Goal: Obtain resource: Download file/media

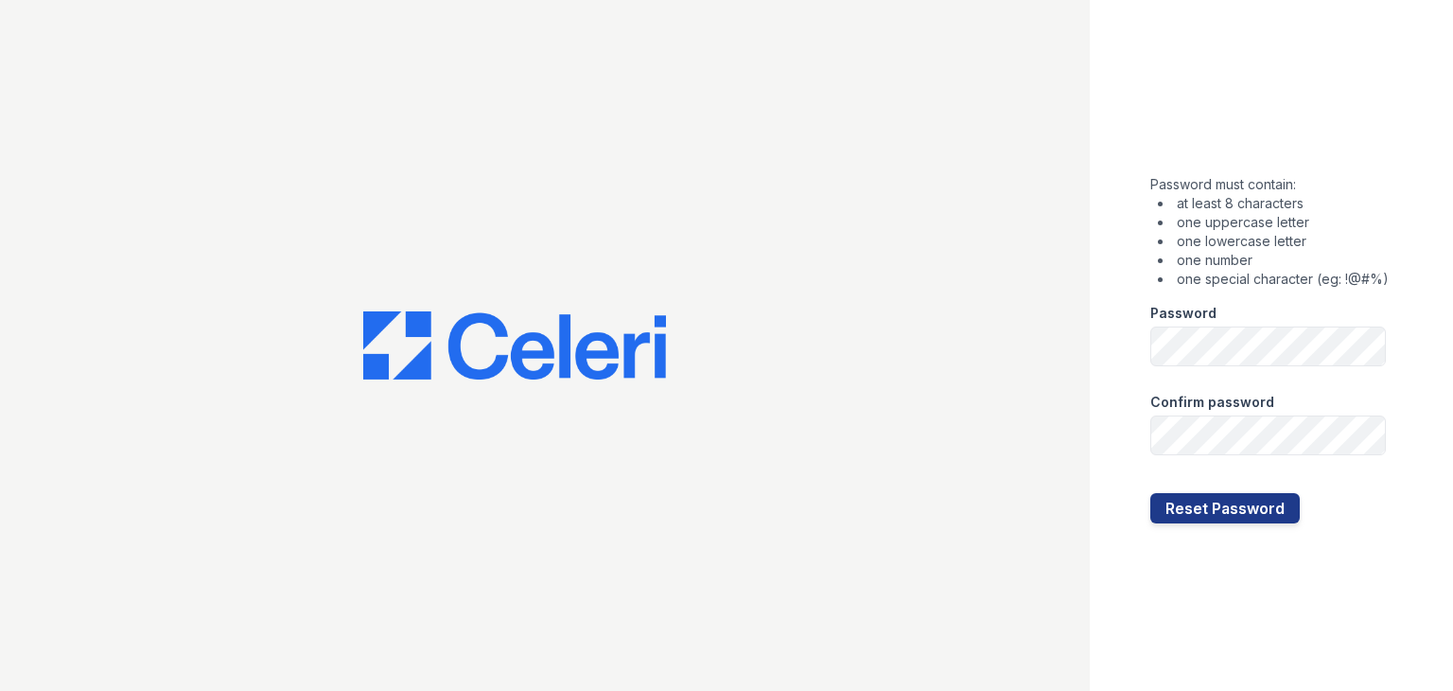
drag, startPoint x: 1150, startPoint y: 639, endPoint x: 1177, endPoint y: 611, distance: 38.1
click at [661, 585] on div "Password must contain: at least 8 characters one uppercase letter one lowercase…" at bounding box center [1271, 345] width 363 height 691
click at [661, 508] on button "Reset Password" at bounding box center [1224, 508] width 149 height 30
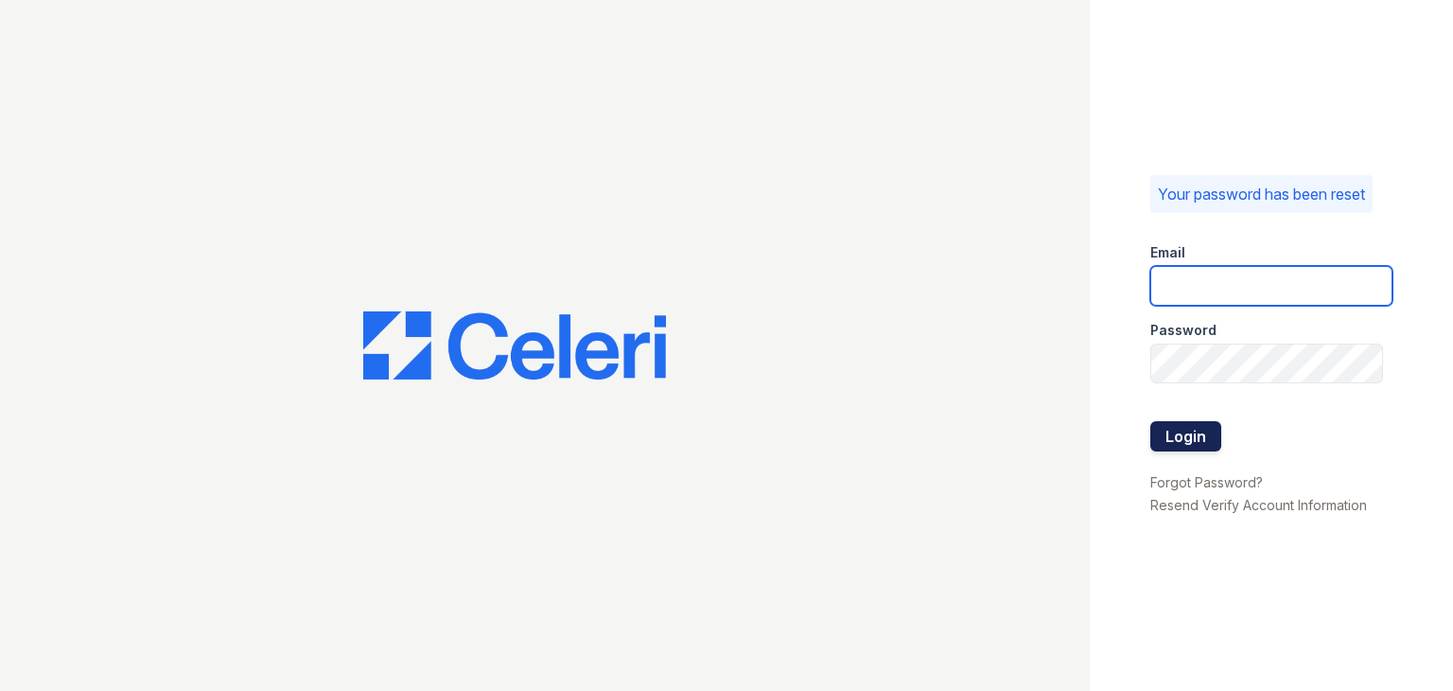
type input "carlylesouth.pm@cafmanagement.com"
click at [1192, 438] on button "Login" at bounding box center [1185, 436] width 71 height 30
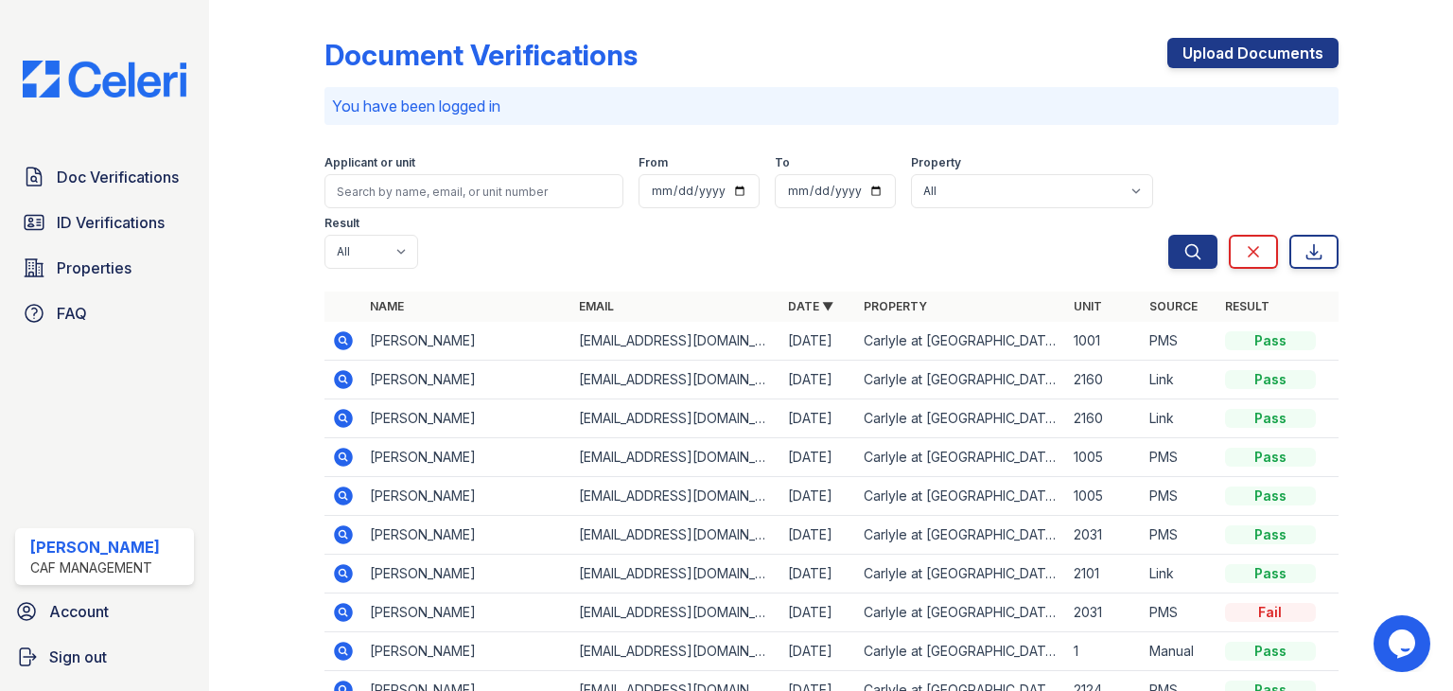
drag, startPoint x: 808, startPoint y: 61, endPoint x: 798, endPoint y: 88, distance: 29.3
click at [809, 61] on div "Document Verifications Upload Documents" at bounding box center [832, 62] width 1014 height 49
click at [497, 191] on input "search" at bounding box center [474, 191] width 299 height 34
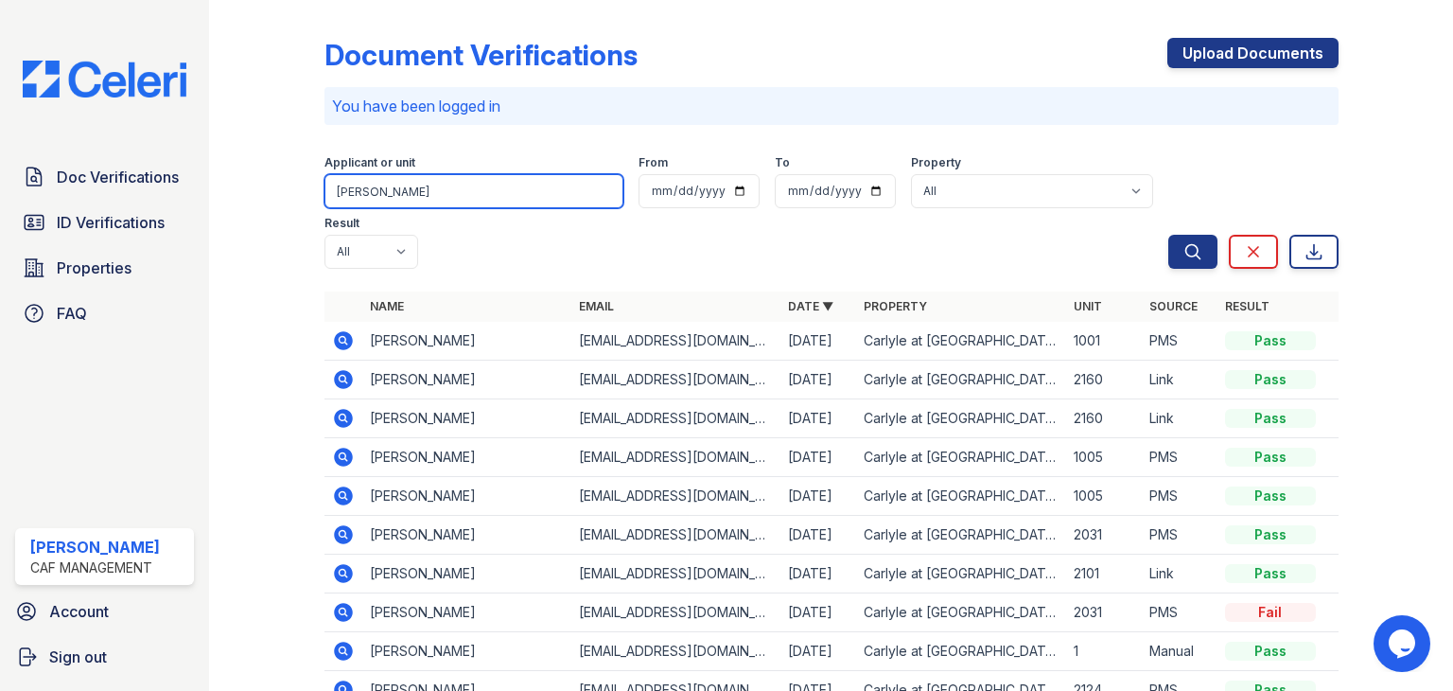
type input "whitten"
click at [1168, 235] on button "Search" at bounding box center [1192, 252] width 49 height 34
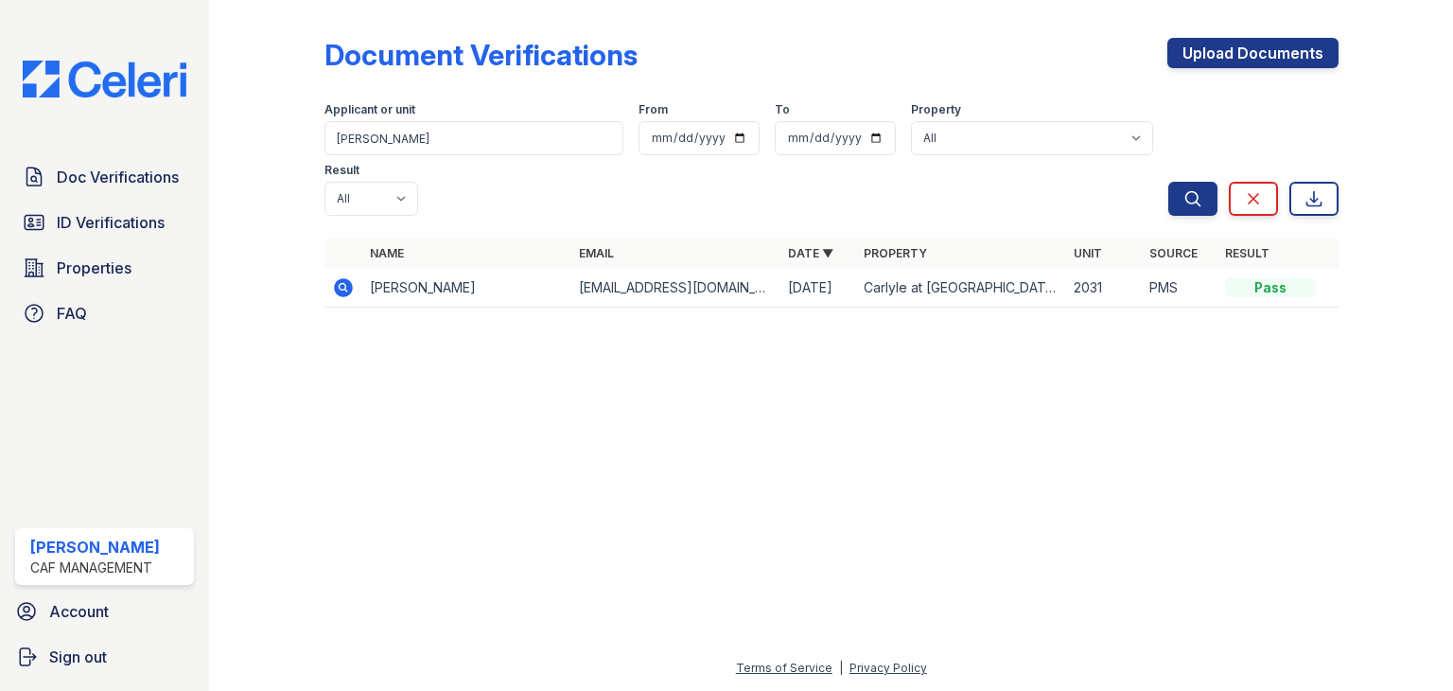
drag, startPoint x: 431, startPoint y: 236, endPoint x: 447, endPoint y: 238, distance: 15.4
click at [432, 269] on td "Storman Whitten" at bounding box center [466, 288] width 209 height 39
click at [337, 278] on icon at bounding box center [343, 287] width 19 height 19
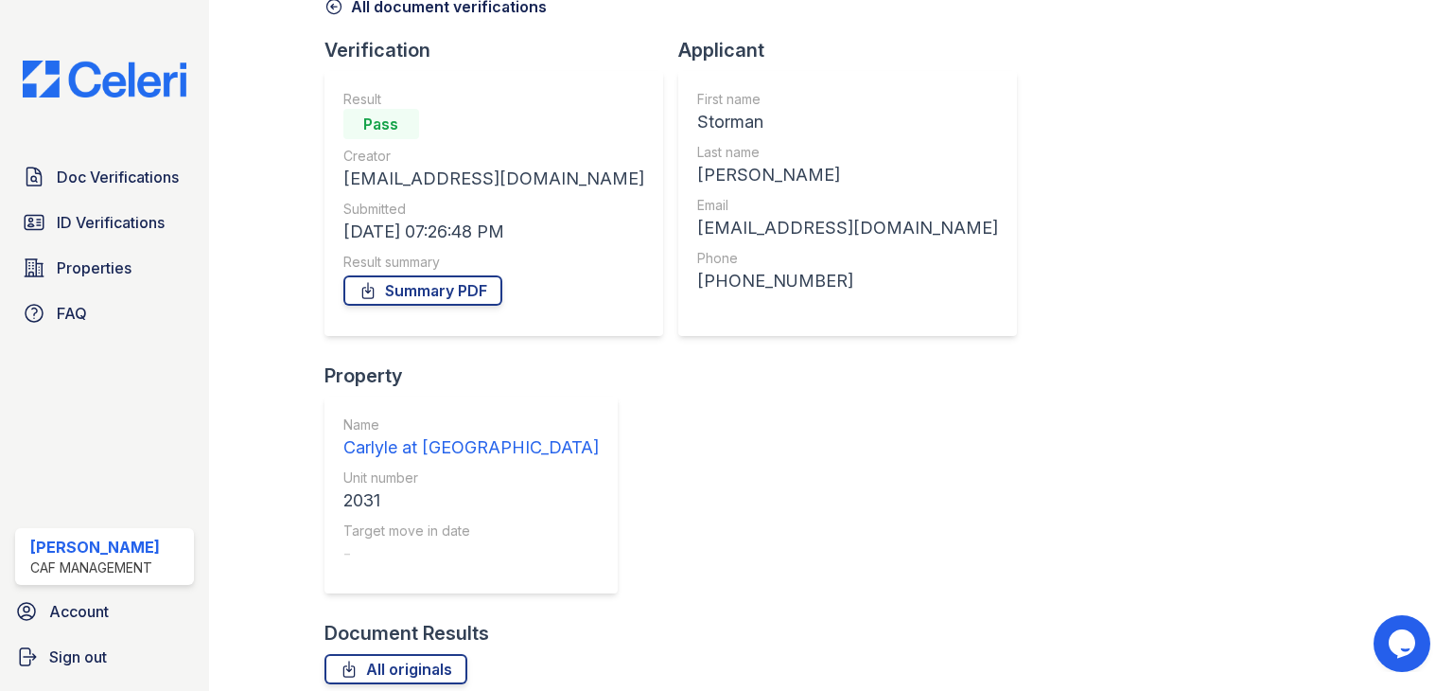
scroll to position [106, 0]
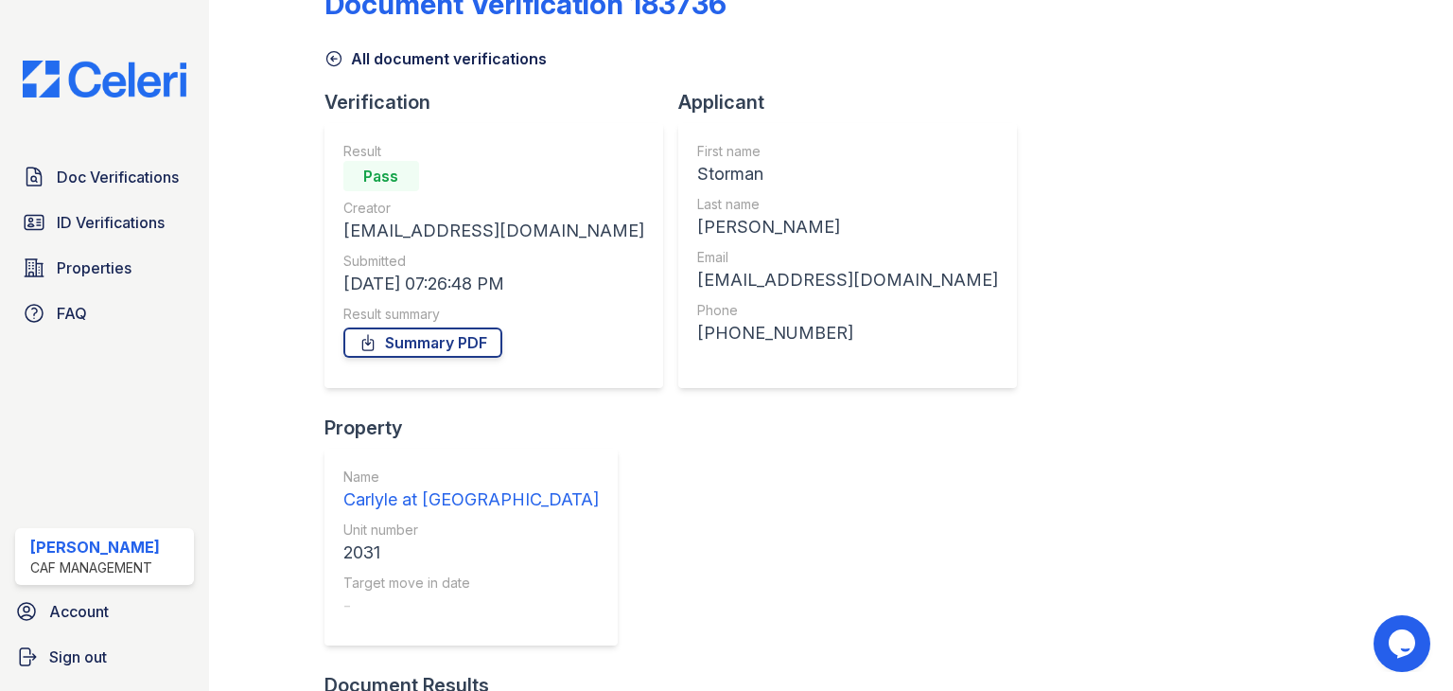
scroll to position [0, 0]
